Goal: Task Accomplishment & Management: Use online tool/utility

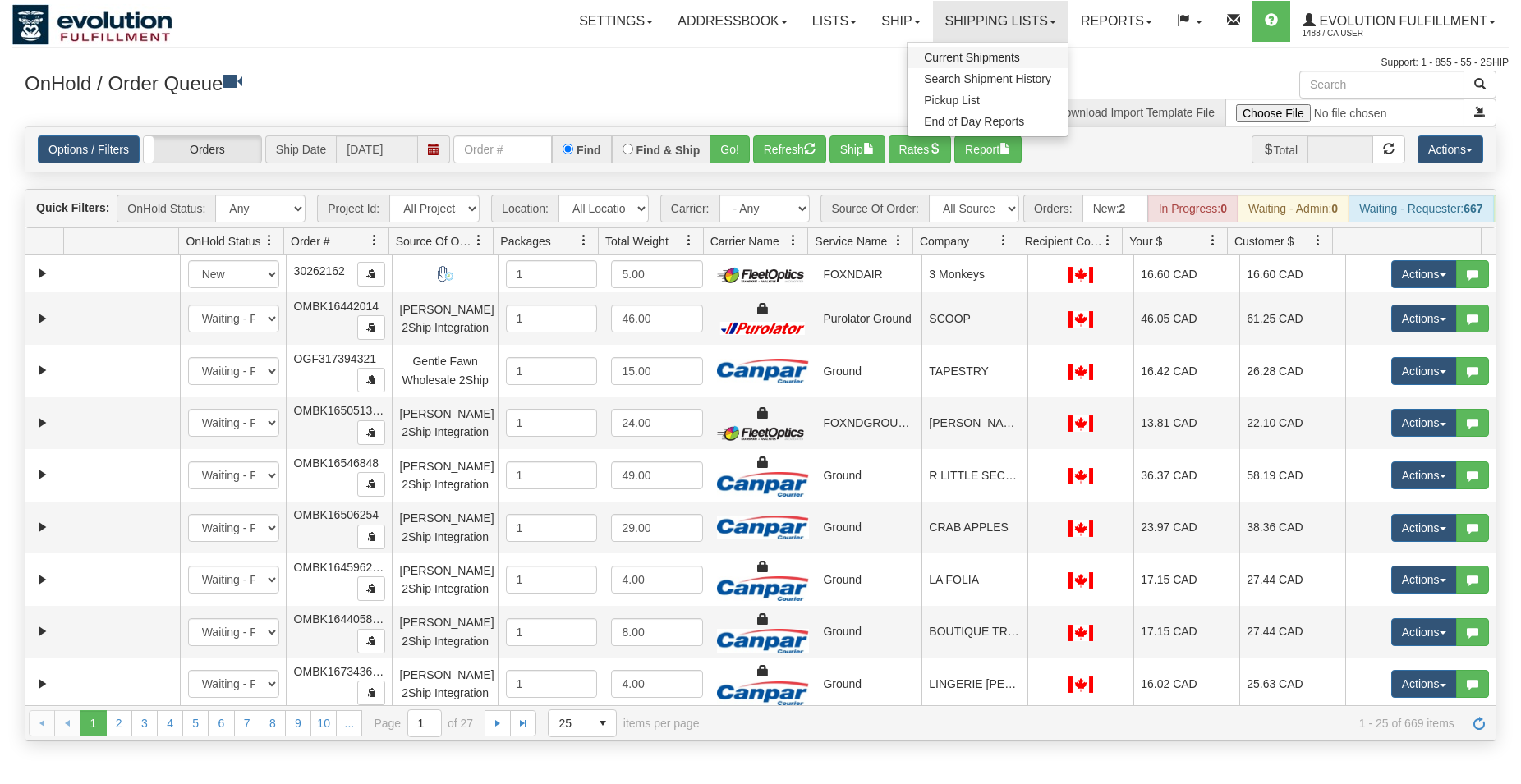
click at [1030, 57] on link "Current Shipments" at bounding box center [988, 58] width 160 height 21
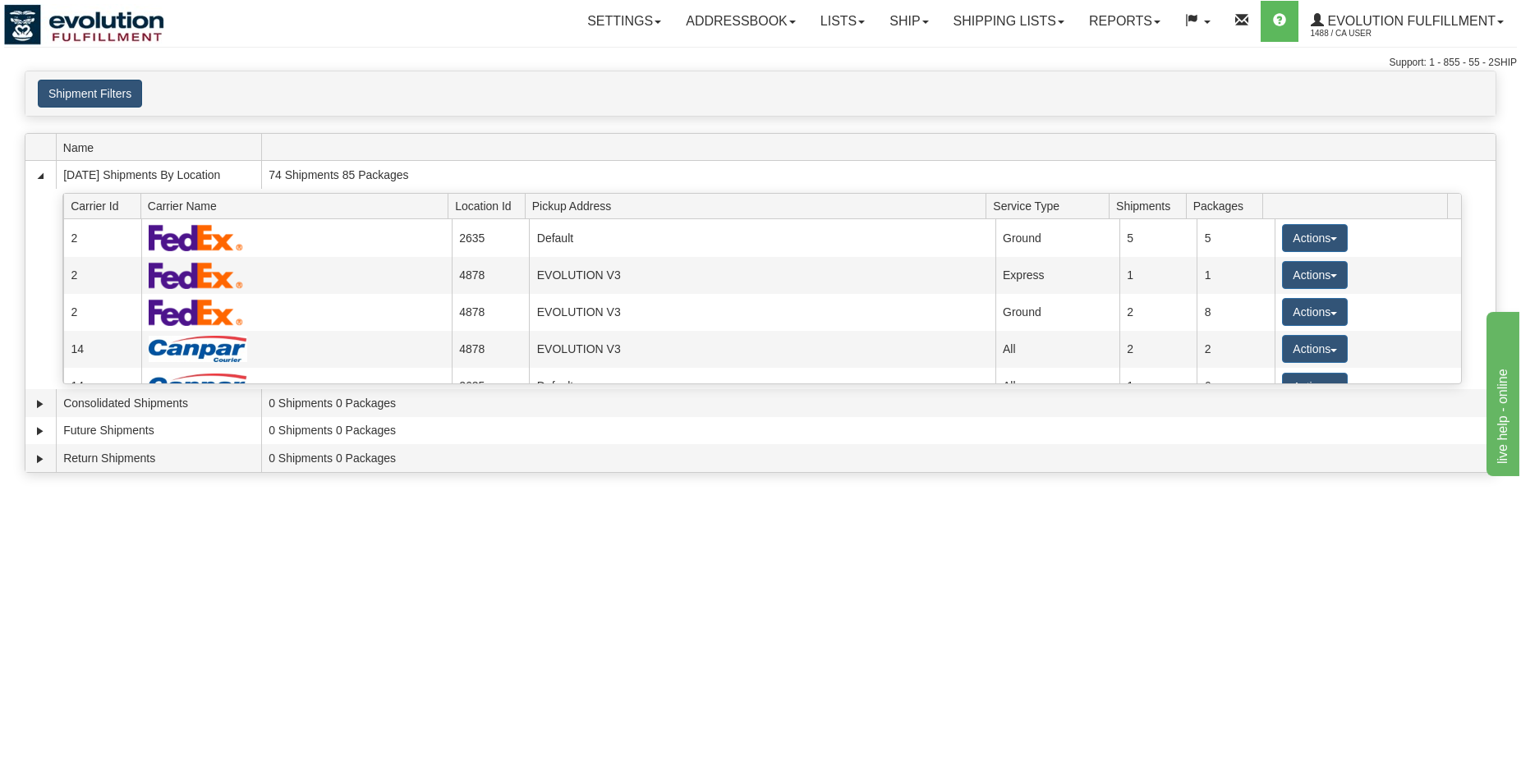
drag, startPoint x: 82, startPoint y: 76, endPoint x: 80, endPoint y: 95, distance: 19.1
click at [80, 82] on div "Shipment Filters Website Agent Client User" at bounding box center [760, 94] width 1470 height 45
drag, startPoint x: 80, startPoint y: 95, endPoint x: 416, endPoint y: 185, distance: 347.8
click at [81, 96] on button "Shipment Filters" at bounding box center [90, 93] width 104 height 28
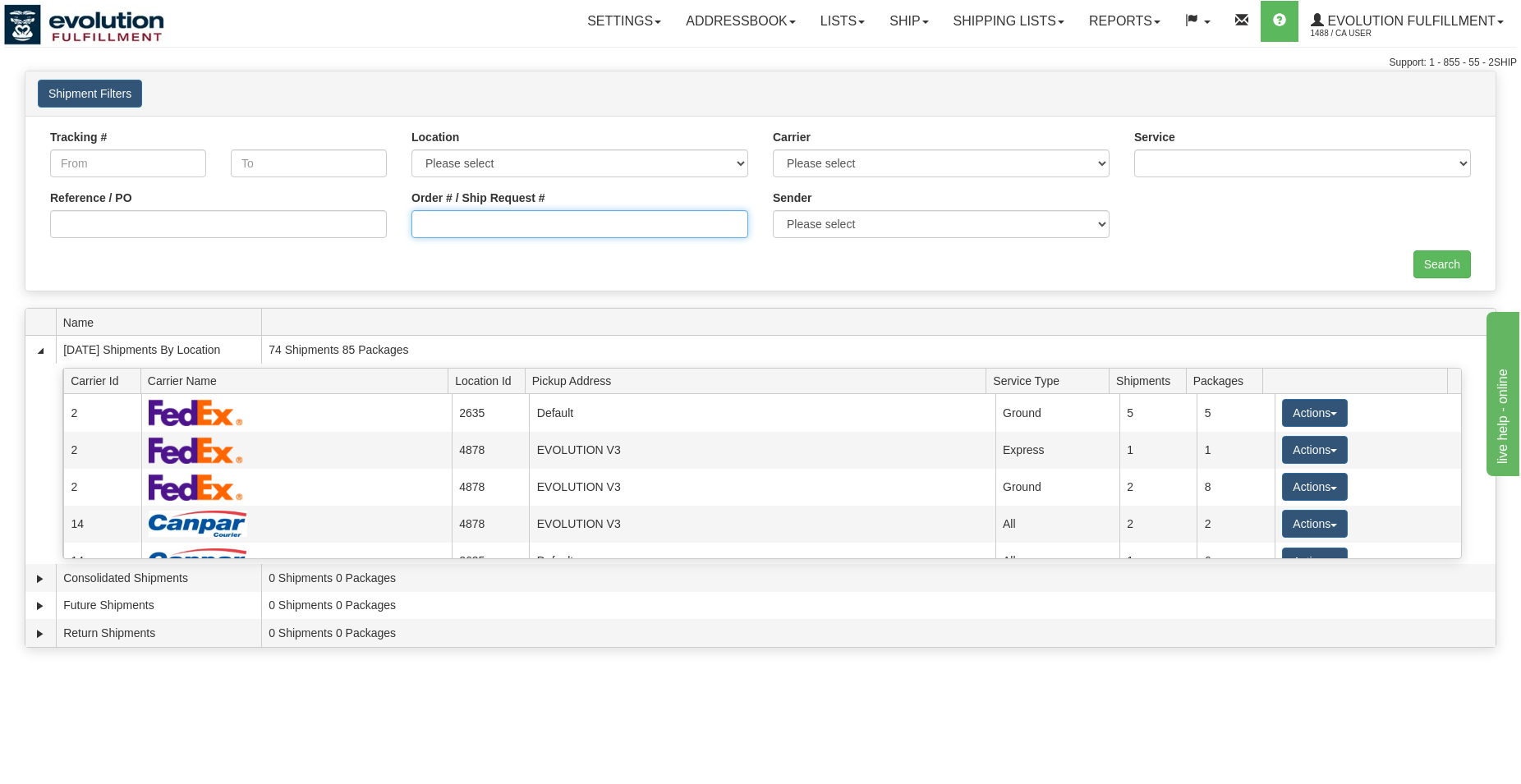
click at [609, 234] on input "Order # / Ship Request #" at bounding box center [580, 224] width 337 height 28
type input "5855460"
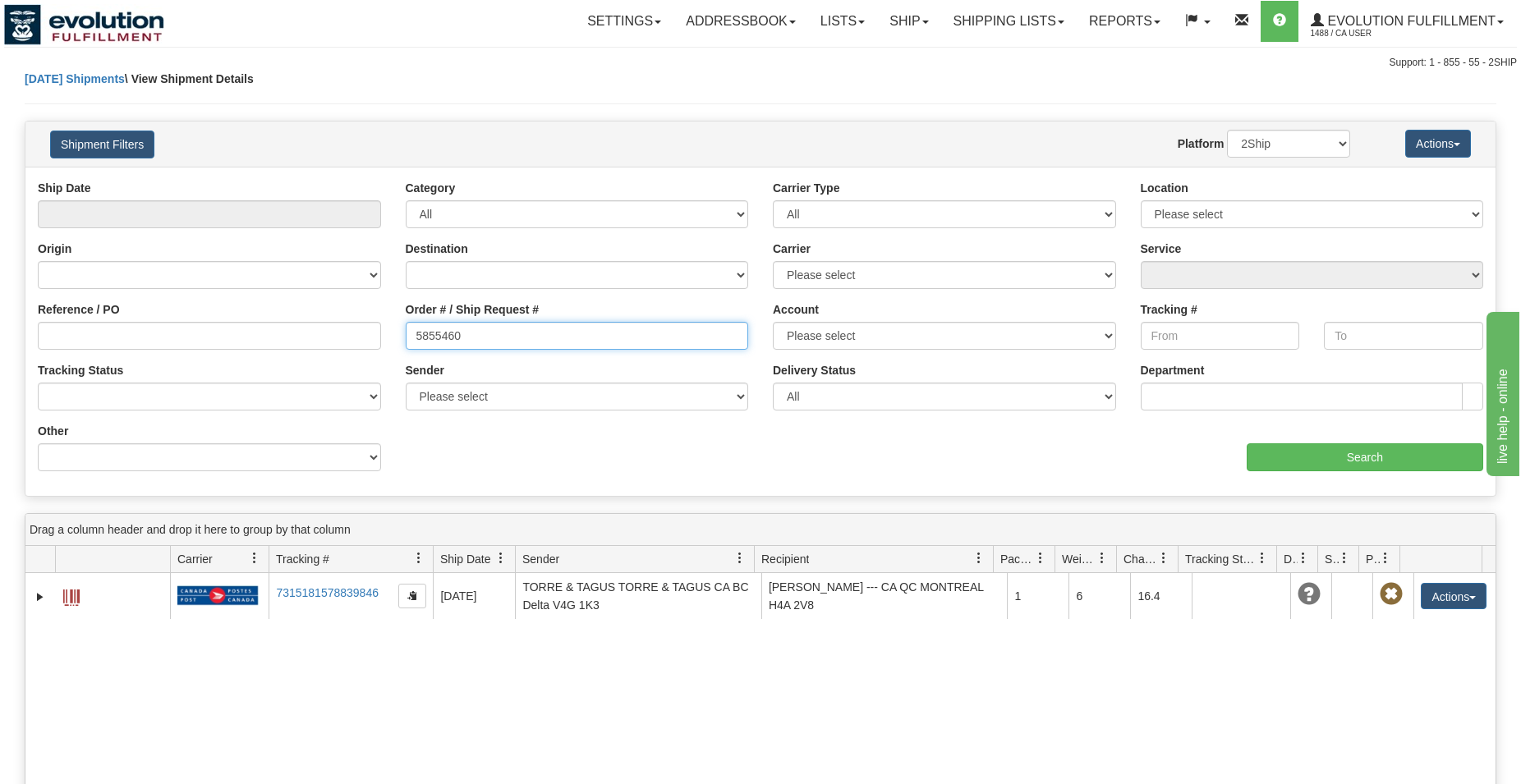
drag, startPoint x: 519, startPoint y: 340, endPoint x: 6, endPoint y: 330, distance: 513.1
click at [405, 334] on input "5855460" at bounding box center [577, 336] width 344 height 28
type input "8579662"
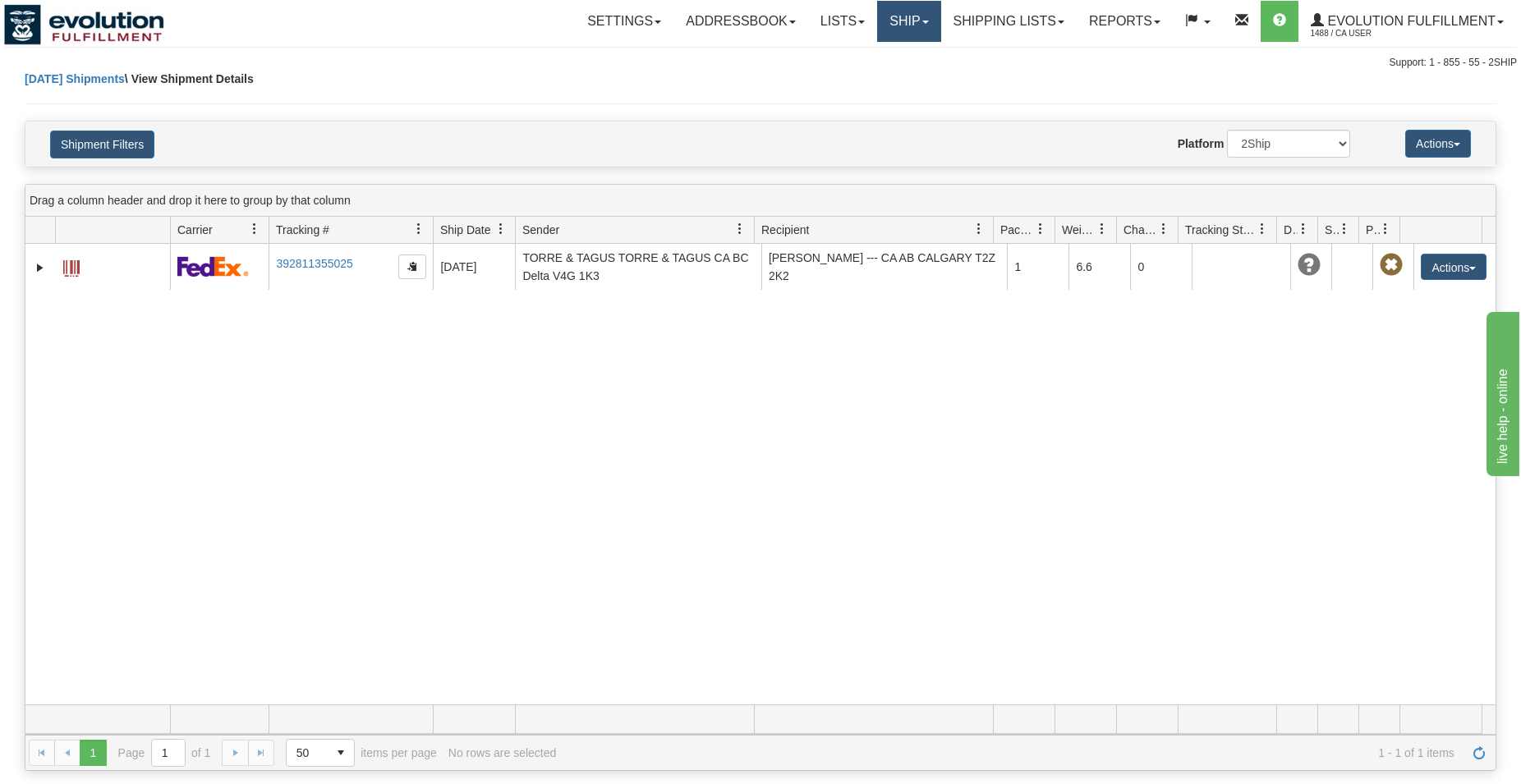
click at [899, 11] on link "Ship" at bounding box center [908, 21] width 64 height 41
click at [884, 84] on span "OnHold / Order Queue" at bounding box center [866, 79] width 116 height 13
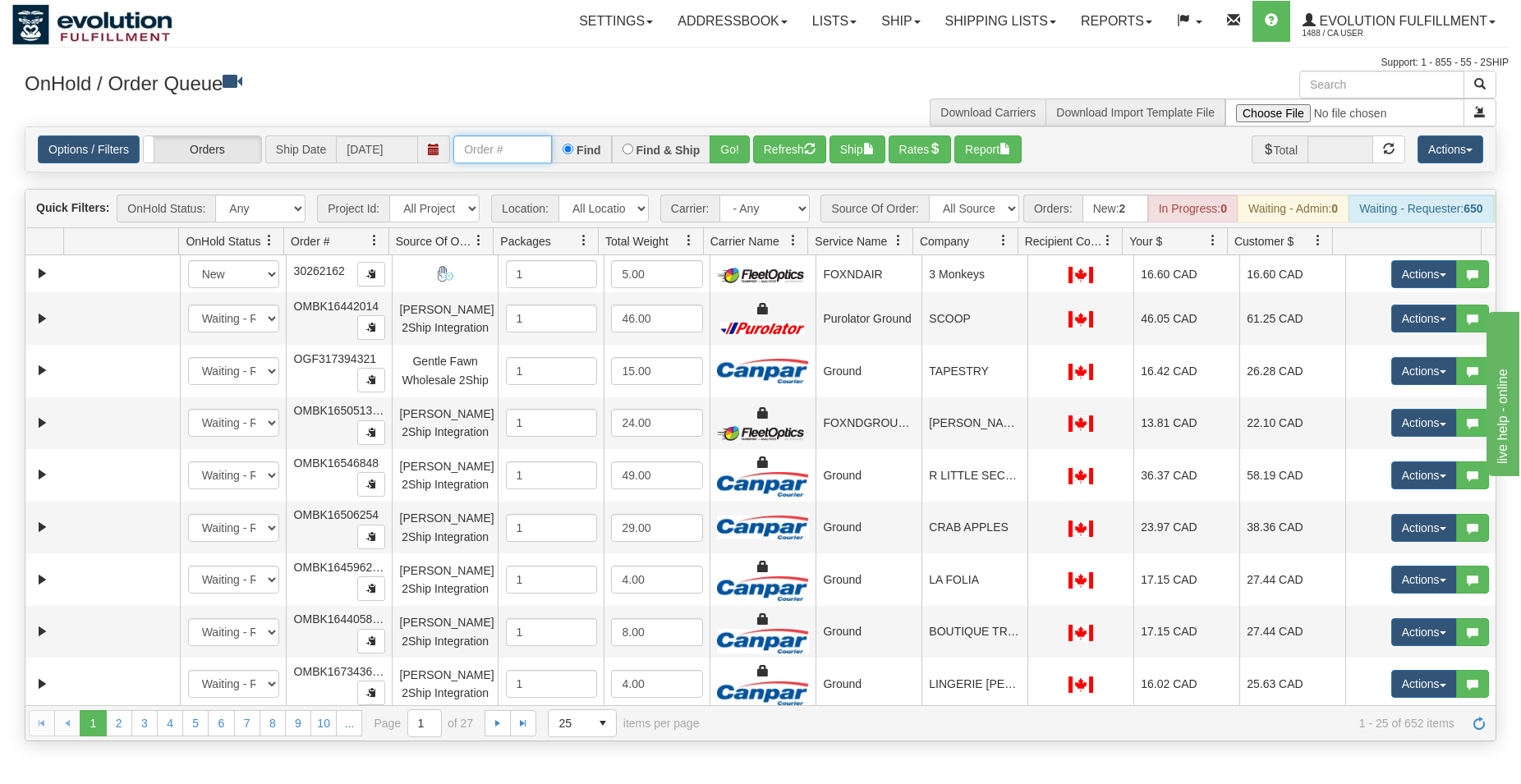
click at [503, 148] on input "text" at bounding box center [502, 149] width 98 height 28
click at [495, 160] on input "text" at bounding box center [502, 149] width 98 height 28
type input "84263"
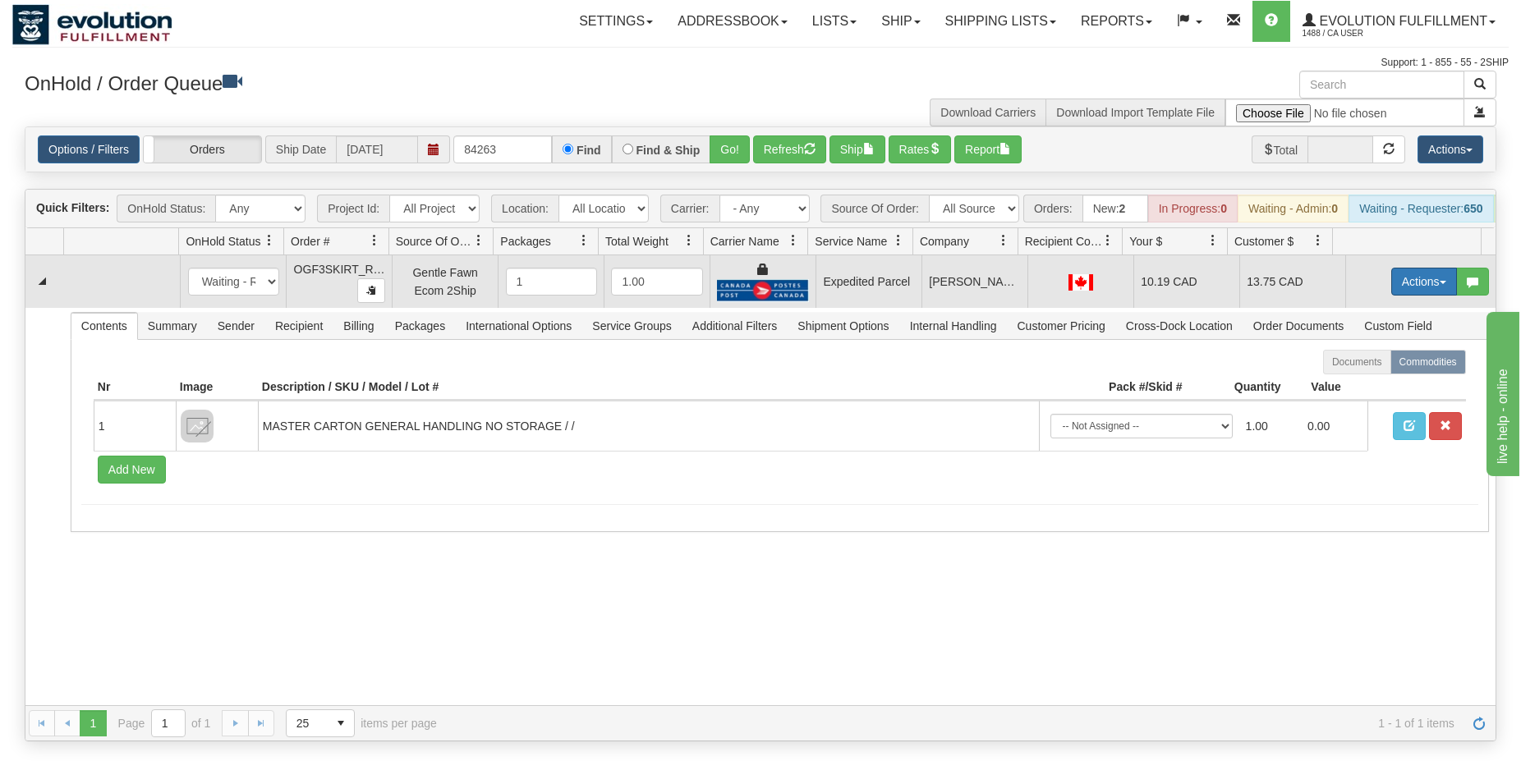
click at [1410, 290] on button "Actions" at bounding box center [1424, 281] width 66 height 28
click at [1405, 319] on link "Open" at bounding box center [1390, 313] width 131 height 21
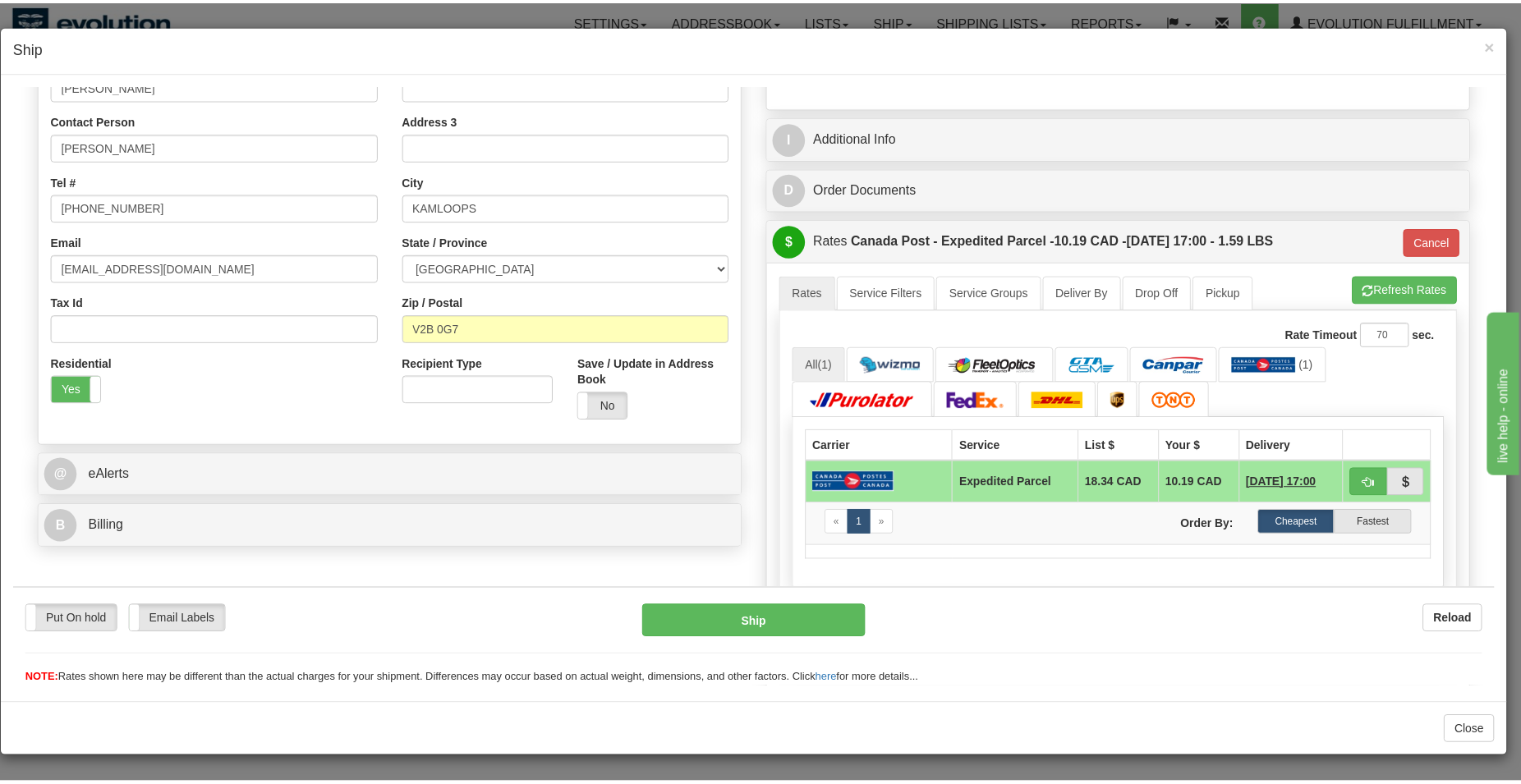
scroll to position [418, 0]
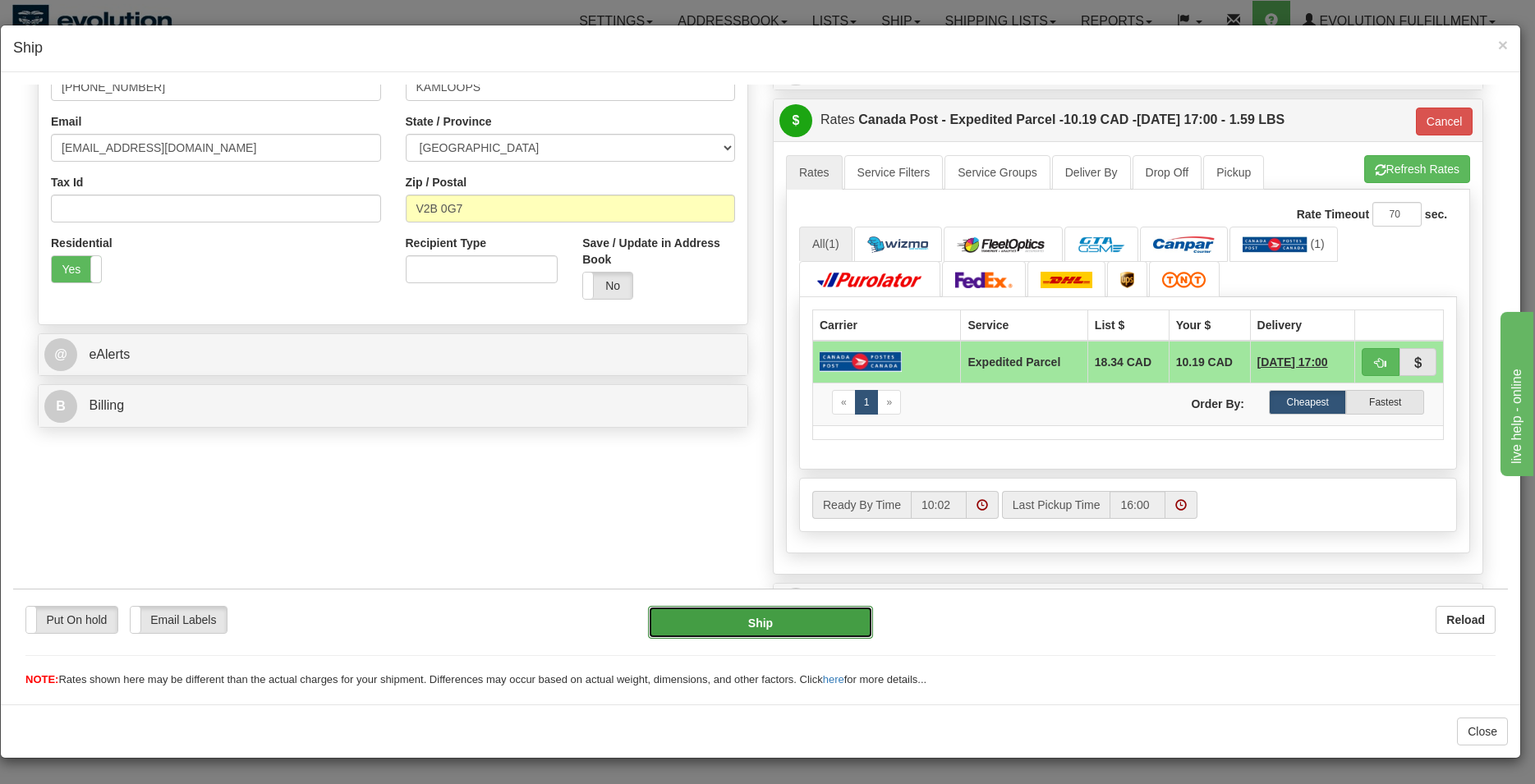
click at [827, 610] on button "Ship" at bounding box center [760, 621] width 224 height 33
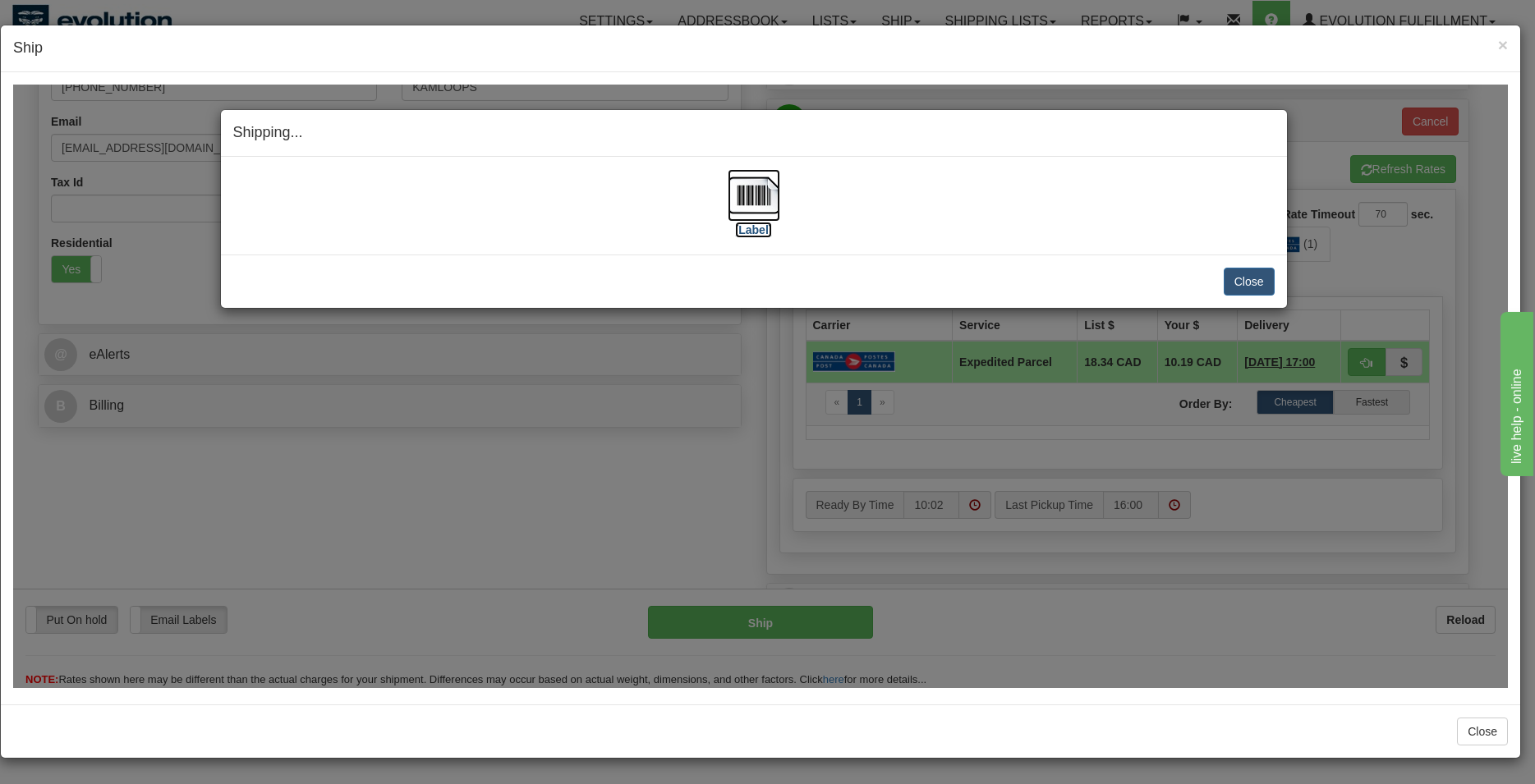
click at [755, 220] on img at bounding box center [754, 195] width 53 height 53
click at [1271, 267] on button "Close" at bounding box center [1249, 281] width 51 height 28
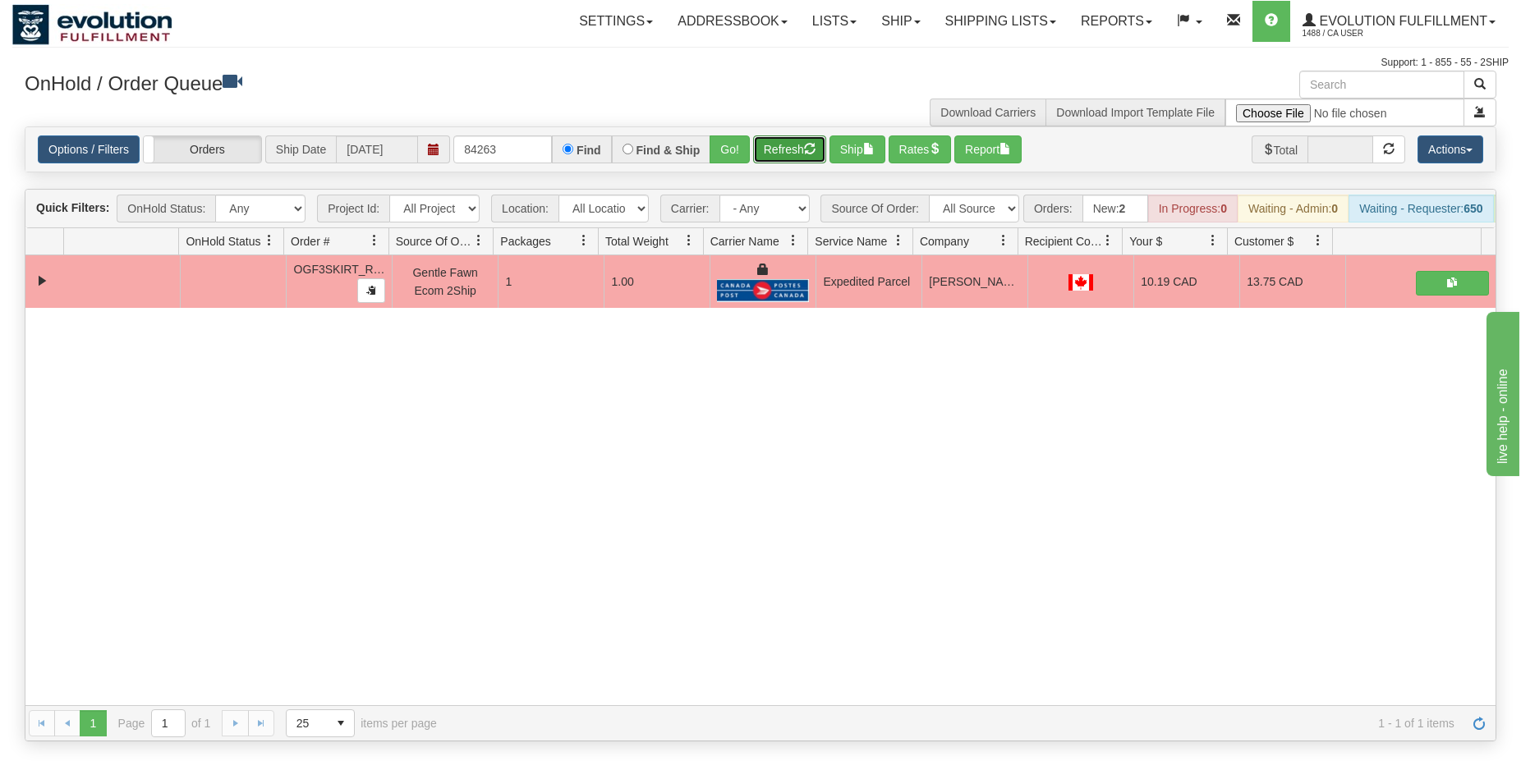
click at [787, 144] on button "Refresh" at bounding box center [789, 149] width 73 height 28
